Goal: Task Accomplishment & Management: Manage account settings

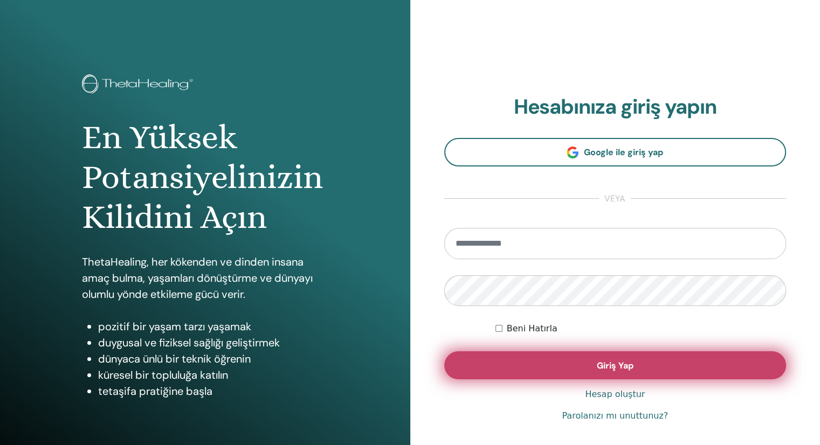
type input "**********"
click at [632, 373] on button "Giriş Yap" at bounding box center [615, 365] width 342 height 28
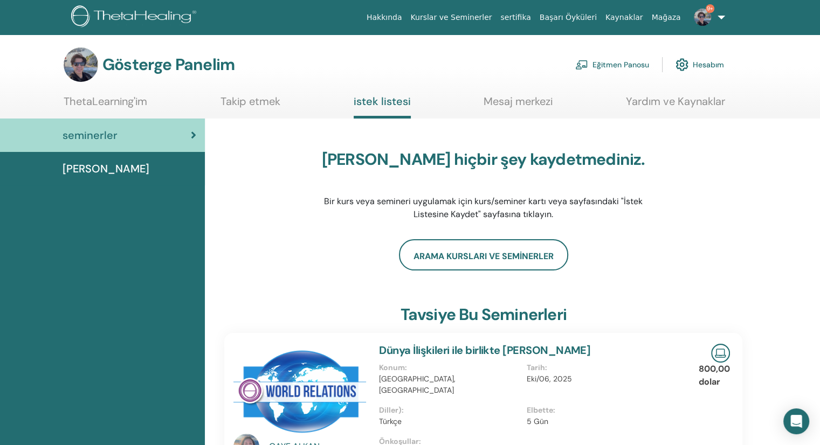
click at [619, 70] on font "Eğitmen Panosu" at bounding box center [620, 65] width 57 height 10
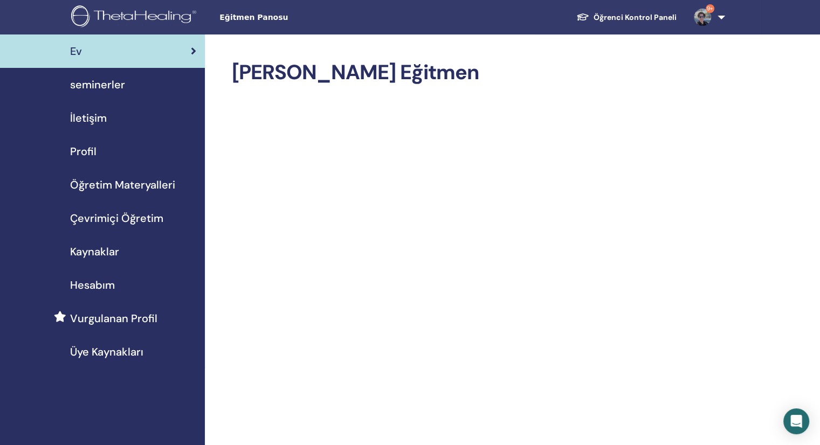
click at [644, 20] on link "Öğrenci Kontrol Paneli" at bounding box center [625, 18] width 117 height 20
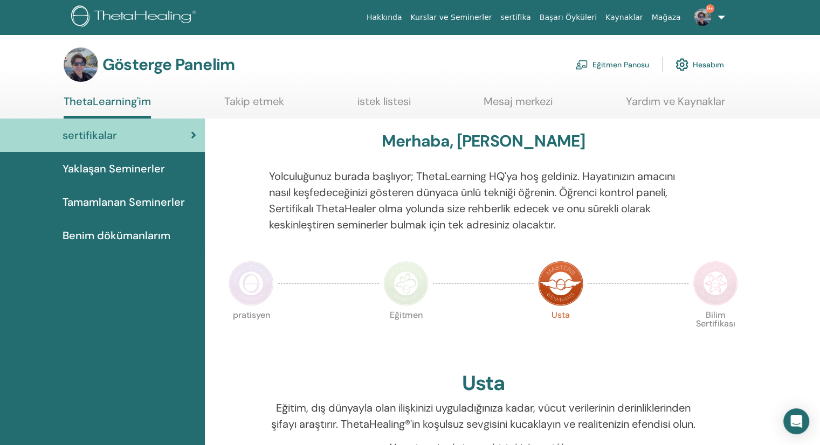
click at [612, 70] on font "Eğitmen Panosu" at bounding box center [620, 65] width 57 height 10
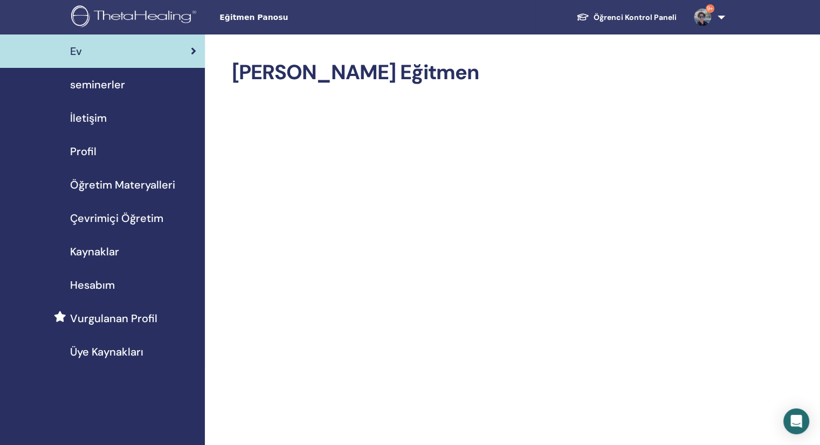
click at [119, 79] on span "seminerler" at bounding box center [97, 85] width 55 height 16
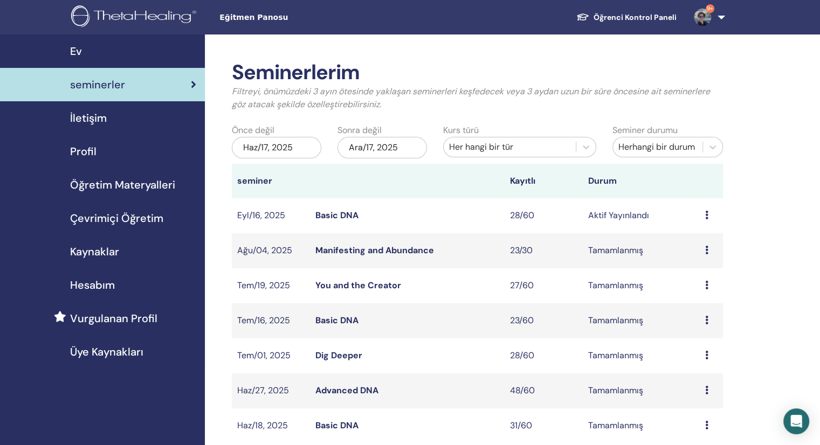
click at [337, 218] on link "Basic DNA" at bounding box center [336, 215] width 43 height 11
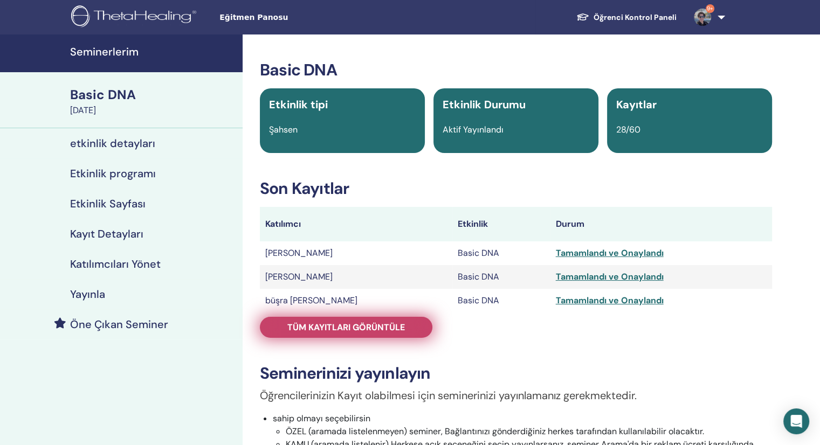
click at [348, 332] on span "Tüm kayıtları görüntüle" at bounding box center [345, 327] width 117 height 11
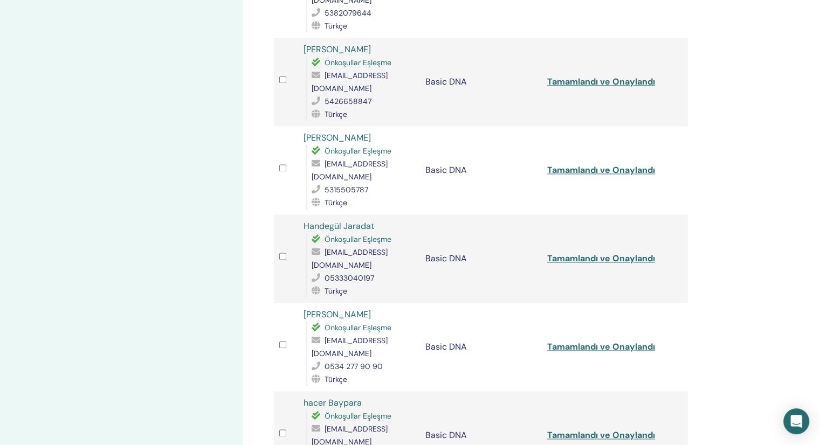
scroll to position [1509, 0]
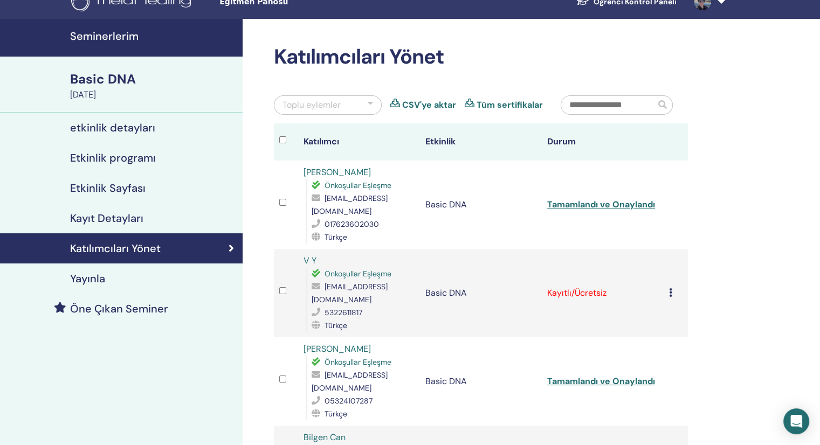
scroll to position [0, 0]
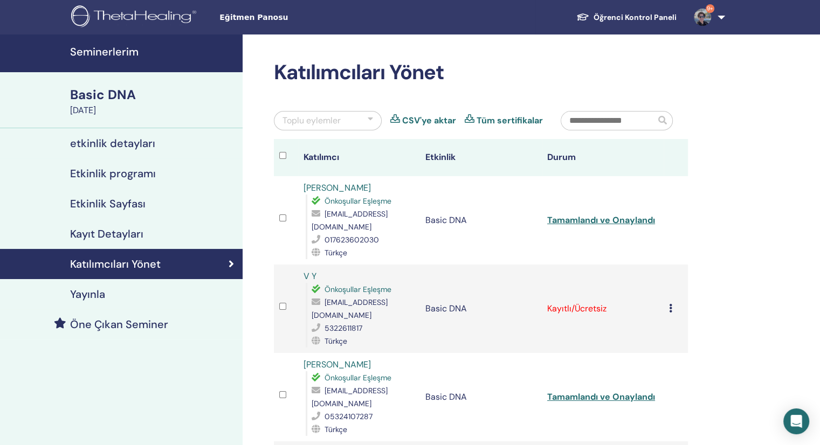
click at [668, 289] on td "Kaydı İptal Et Otomatik onaylama Ücretli Olarak İşaretle Ödenmemiş olarak işare…" at bounding box center [675, 309] width 24 height 88
click at [669, 304] on icon at bounding box center [670, 308] width 3 height 9
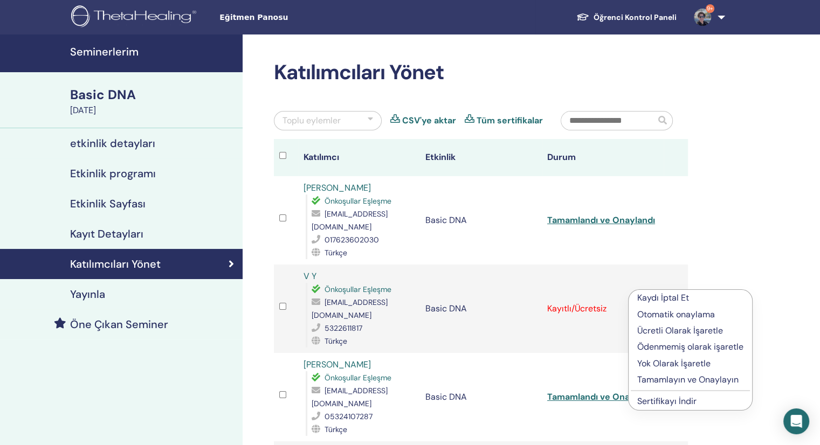
click at [680, 379] on p "Tamamlayın ve Onaylayın" at bounding box center [690, 379] width 106 height 13
